Goal: Check status: Check status

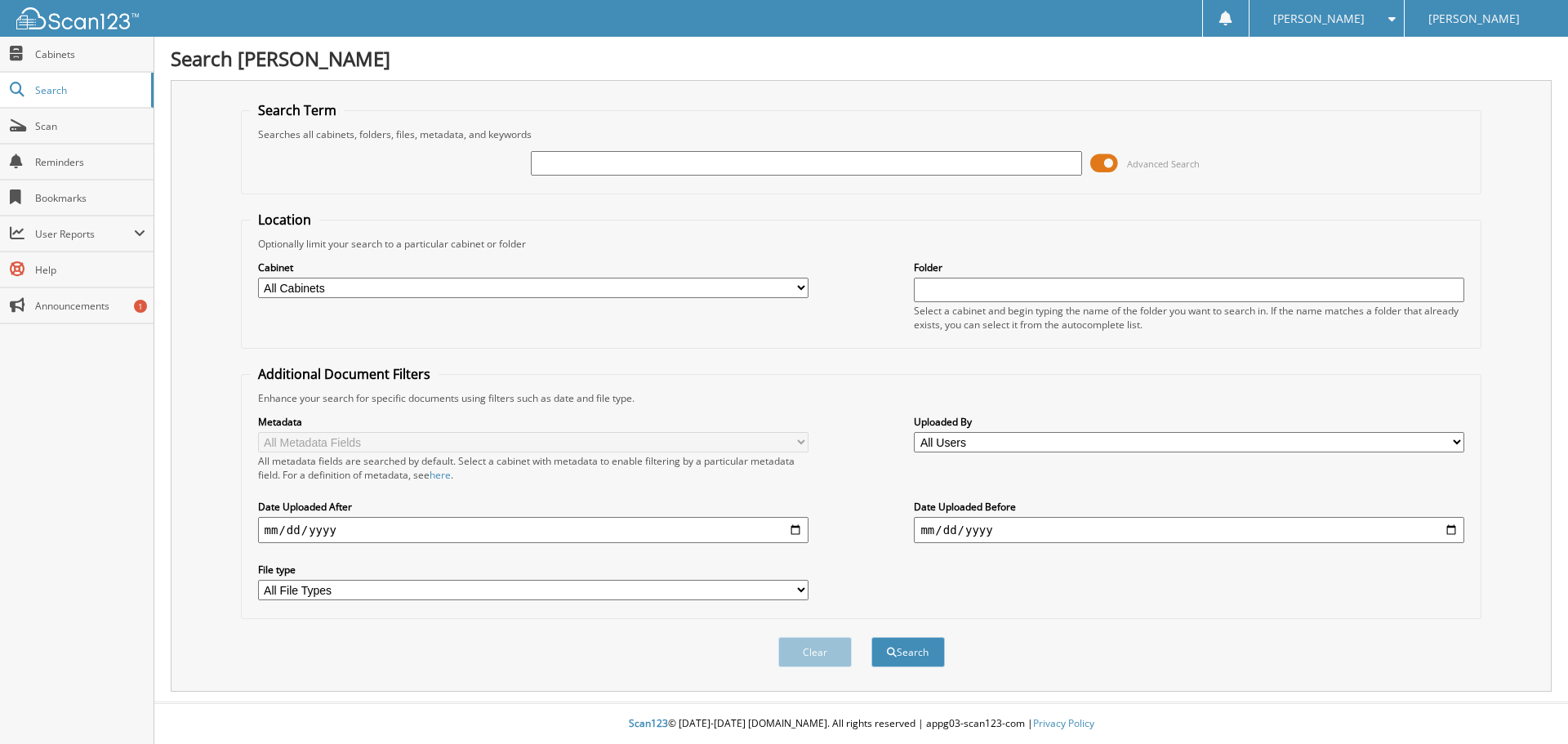
click at [870, 157] on input "text" at bounding box center [806, 163] width 550 height 24
type input "[US_VEHICLE_IDENTIFICATION_NUMBER]"
click at [909, 643] on button "Search" at bounding box center [908, 652] width 73 height 30
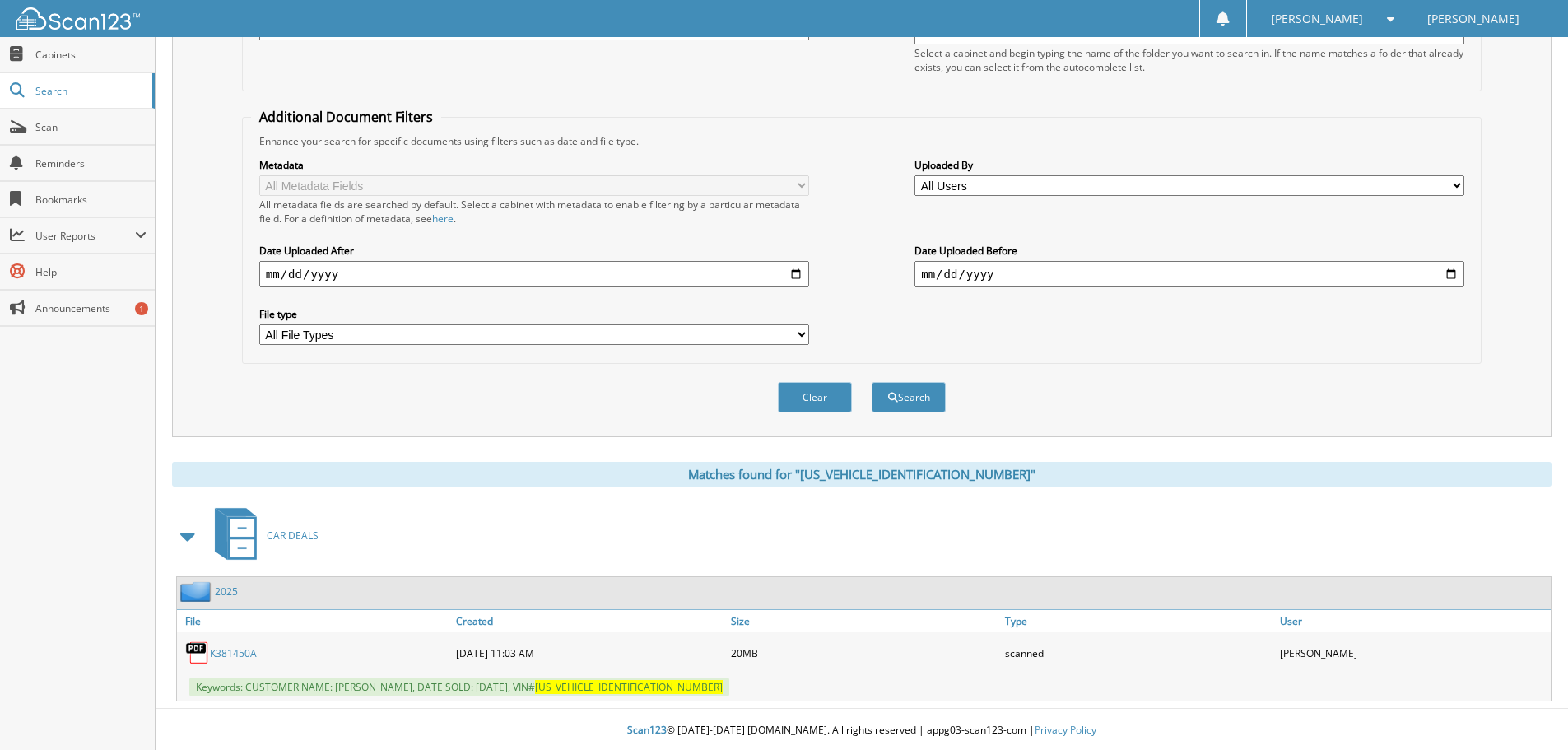
scroll to position [262, 0]
click at [240, 656] on link "K381450A" at bounding box center [233, 652] width 47 height 14
